Goal: Information Seeking & Learning: Check status

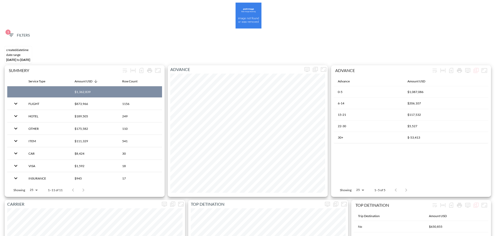
click at [22, 38] on span "1 Filters" at bounding box center [19, 35] width 22 height 6
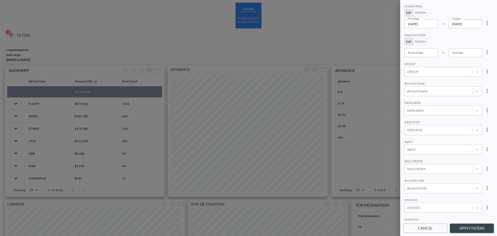
click at [268, 29] on div at bounding box center [248, 118] width 497 height 236
click at [290, 32] on div at bounding box center [248, 118] width 497 height 236
click at [424, 230] on button "Cancel" at bounding box center [425, 228] width 44 height 10
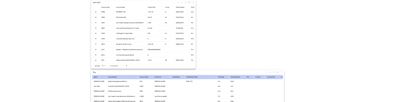
scroll to position [814, 0]
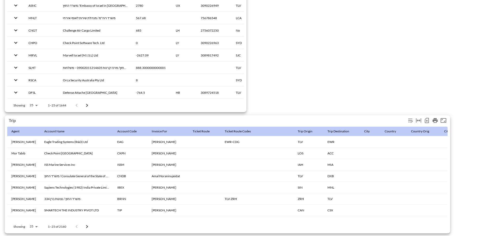
click at [426, 120] on icon "Number of rows selected for download: 2160" at bounding box center [427, 121] width 2 height 2
click at [425, 118] on icon "Number of rows selected for download: 2160" at bounding box center [427, 120] width 4 height 5
click at [429, 118] on icon "Number of rows selected for download: 2160" at bounding box center [427, 120] width 4 height 5
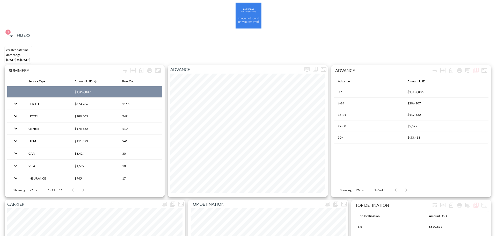
click at [20, 34] on span "1 Filters" at bounding box center [19, 35] width 22 height 6
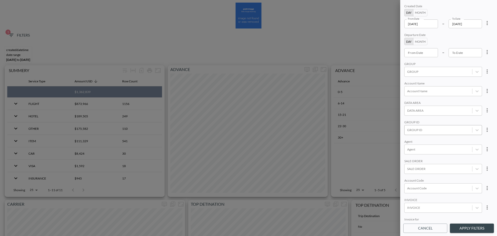
click at [423, 129] on div at bounding box center [438, 129] width 62 height 5
click at [408, 79] on input "APPSFLYER" at bounding box center [408, 80] width 11 height 11
click at [463, 224] on button "Apply Filters" at bounding box center [472, 228] width 44 height 10
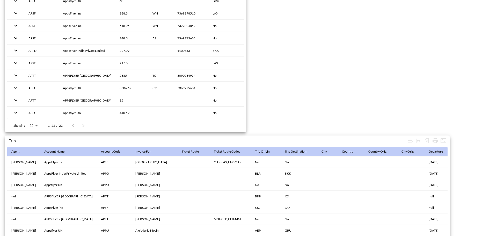
scroll to position [814, 0]
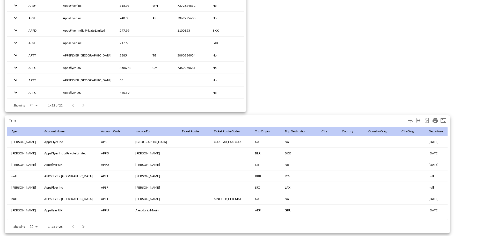
click at [426, 120] on icon "Number of rows selected for download: 26" at bounding box center [427, 121] width 2 height 2
click at [427, 120] on icon "Number of rows selected for download: 26" at bounding box center [427, 121] width 2 height 2
click at [425, 119] on icon "Number of rows selected for download: 26" at bounding box center [427, 120] width 4 height 5
click at [427, 120] on icon "Number of rows selected for download: 26" at bounding box center [427, 120] width 6 height 6
click at [425, 118] on icon "Number of rows selected for download: 26" at bounding box center [427, 120] width 4 height 5
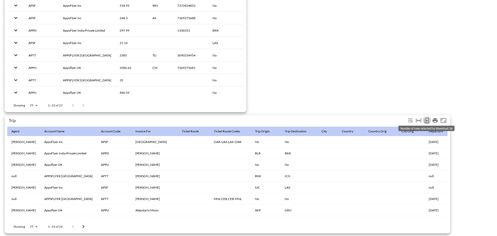
click at [428, 117] on icon "Number of rows selected for download: 26" at bounding box center [427, 120] width 6 height 6
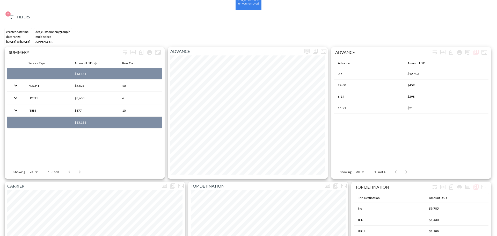
scroll to position [0, 0]
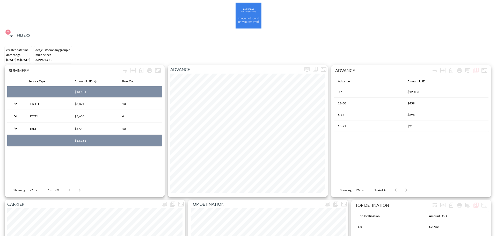
click at [34, 21] on div at bounding box center [249, 16] width 492 height 26
click at [21, 32] on button "2 Filters" at bounding box center [19, 36] width 26 height 10
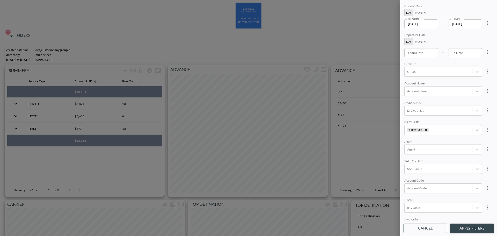
click at [437, 25] on div "From Date [DATE] From Date – To Date [DATE] To Date" at bounding box center [443, 23] width 78 height 9
click at [431, 24] on input "[DATE]" at bounding box center [421, 23] width 34 height 9
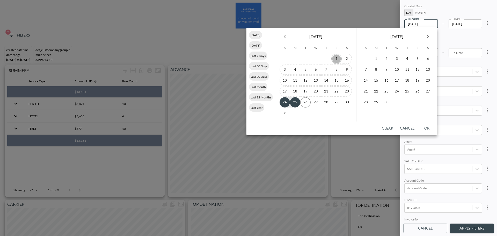
click at [335, 58] on button "1" at bounding box center [336, 59] width 10 height 10
type input "[DATE]"
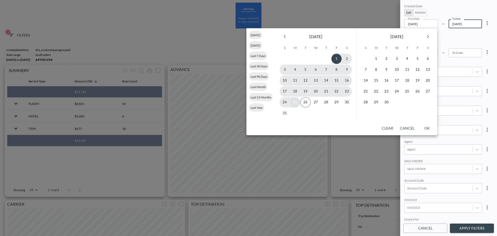
click at [294, 104] on button "25" at bounding box center [295, 102] width 10 height 10
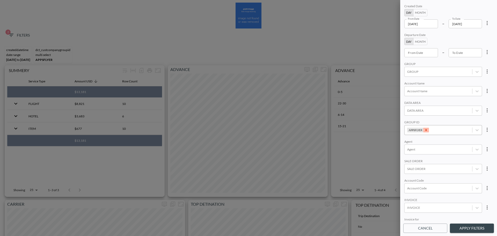
click at [424, 128] on icon "Remove APPSFLYER" at bounding box center [426, 130] width 4 height 4
click at [424, 130] on div at bounding box center [438, 129] width 62 height 5
click at [408, 114] on input "ORCA" at bounding box center [408, 112] width 11 height 11
type input "orca"
click at [459, 226] on button "Apply Filters" at bounding box center [472, 228] width 44 height 10
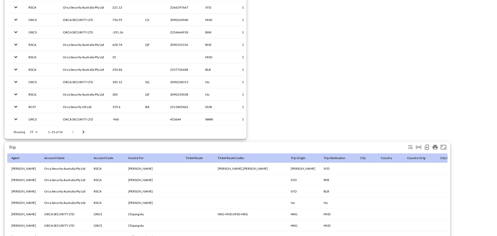
scroll to position [814, 0]
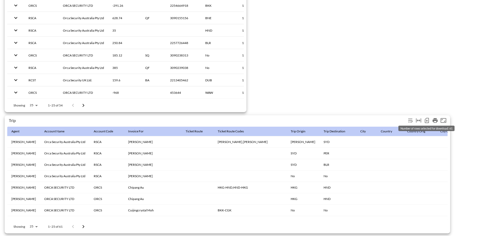
click at [426, 118] on icon "Number of rows selected for download: 61" at bounding box center [427, 120] width 6 height 6
click at [426, 117] on icon "Number of rows selected for download: 61" at bounding box center [427, 120] width 6 height 6
